Goal: Information Seeking & Learning: Learn about a topic

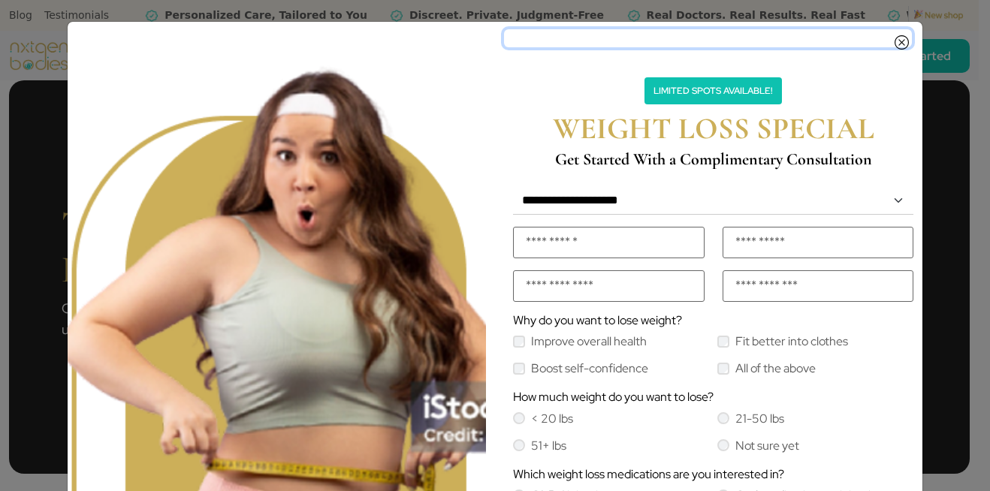
click at [895, 43] on icon "Close" at bounding box center [902, 38] width 14 height 12
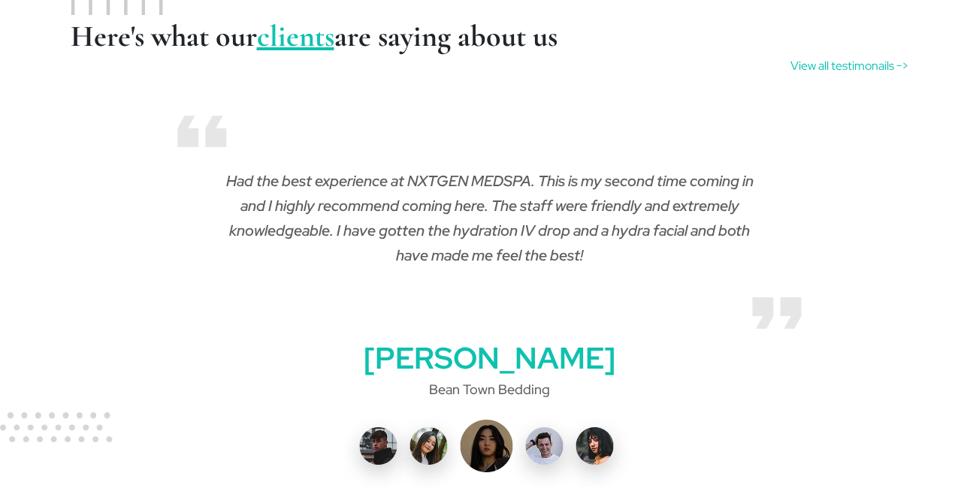
scroll to position [3007, 0]
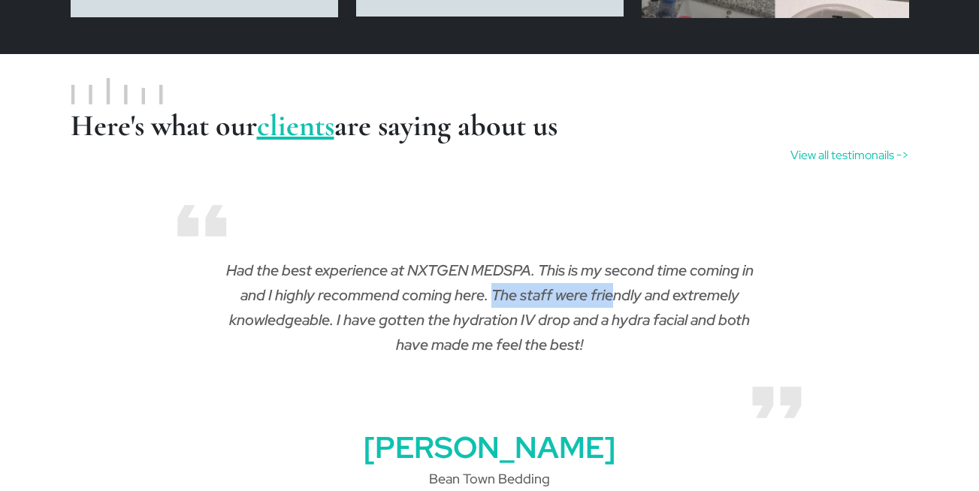
drag, startPoint x: 614, startPoint y: 295, endPoint x: 493, endPoint y: 297, distance: 121.0
click at [494, 296] on p "Had the best experience at NXTGEN MEDSPA. This is my second time coming in and …" at bounding box center [490, 308] width 549 height 99
click at [832, 159] on link "View all testimonails ->" at bounding box center [850, 156] width 119 height 18
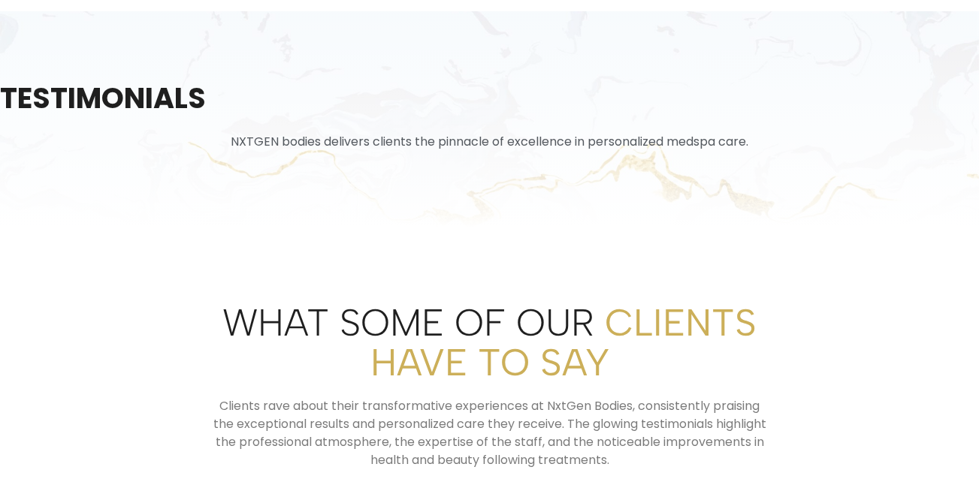
scroll to position [180, 0]
